Goal: Communication & Community: Connect with others

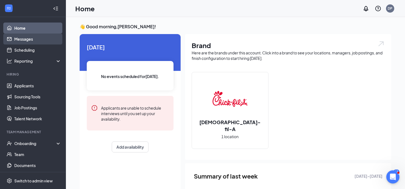
click at [29, 39] on link "Messages" at bounding box center [37, 38] width 47 height 11
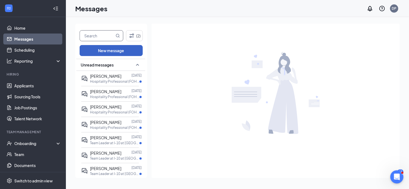
click at [104, 51] on button "New message" at bounding box center [111, 50] width 63 height 11
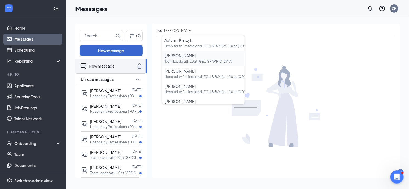
type input "[PERSON_NAME]"
click at [113, 52] on button "New message" at bounding box center [111, 50] width 63 height 11
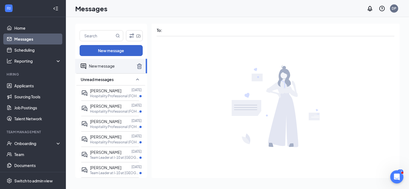
type input "B"
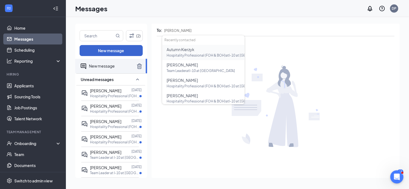
type input "[PERSON_NAME]"
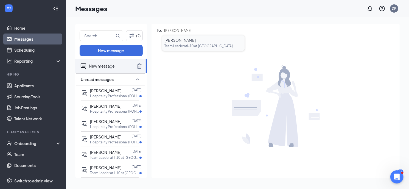
click at [190, 44] on span "Team Leader at I-10 at [GEOGRAPHIC_DATA]" at bounding box center [198, 46] width 68 height 4
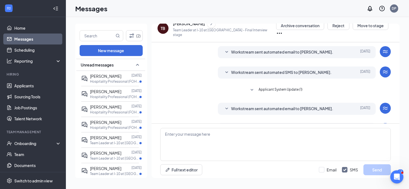
scroll to position [111, 0]
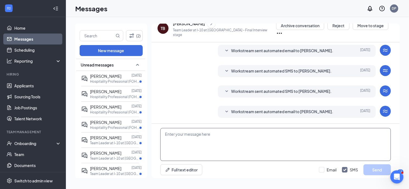
click at [164, 135] on textarea at bounding box center [275, 144] width 231 height 33
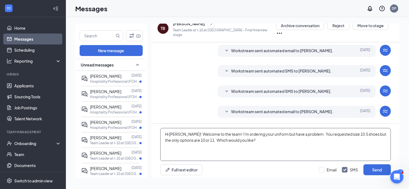
click at [225, 131] on textarea "Hi [PERSON_NAME]! Welcome to the team! I'm ordering your uniform but have a pro…" at bounding box center [275, 144] width 231 height 33
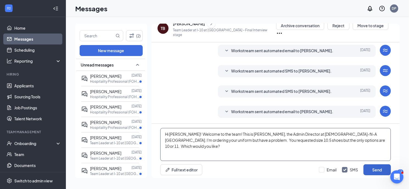
type textarea "Hi [PERSON_NAME]! Welcome to the team! This is [PERSON_NAME], the Admin Directo…"
click at [378, 168] on button "Send" at bounding box center [376, 169] width 27 height 11
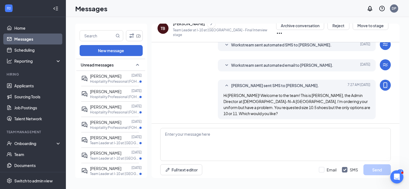
scroll to position [158, 0]
